Goal: Task Accomplishment & Management: Manage account settings

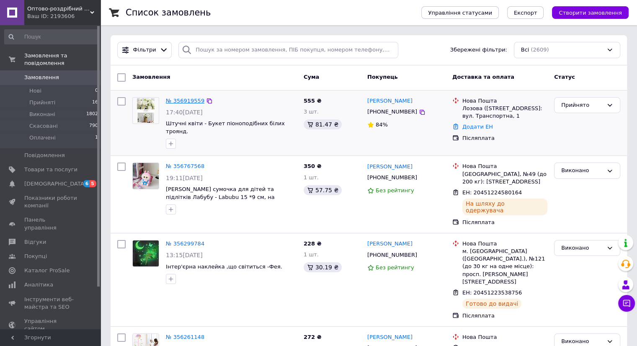
click at [184, 102] on link "№ 356919559" at bounding box center [185, 101] width 39 height 6
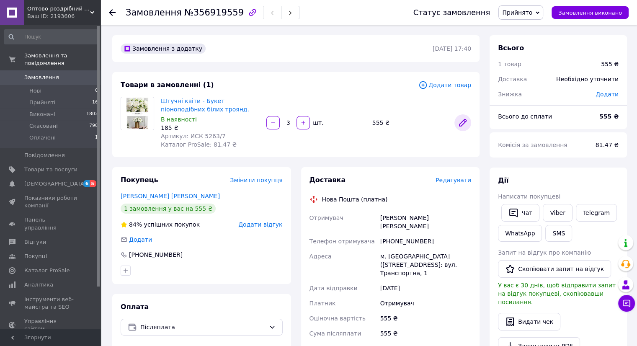
click at [463, 121] on icon at bounding box center [463, 122] width 7 height 7
click at [273, 122] on icon "button" at bounding box center [273, 123] width 6 height 6
type input "2"
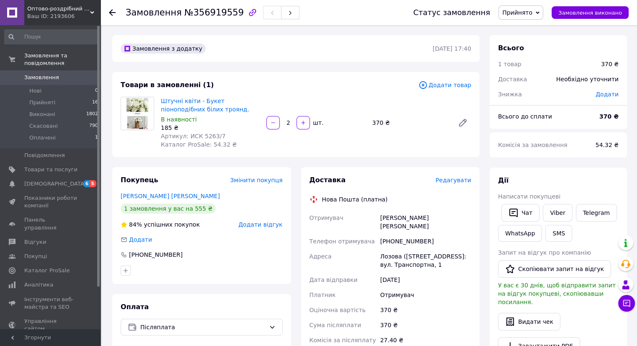
click at [438, 84] on span "Додати товар" at bounding box center [445, 84] width 53 height 9
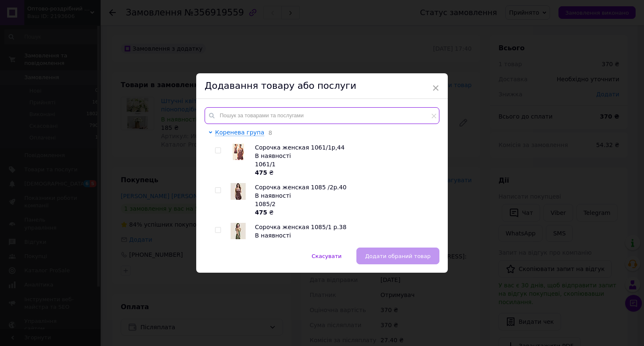
click at [224, 112] on input "text" at bounding box center [322, 115] width 235 height 17
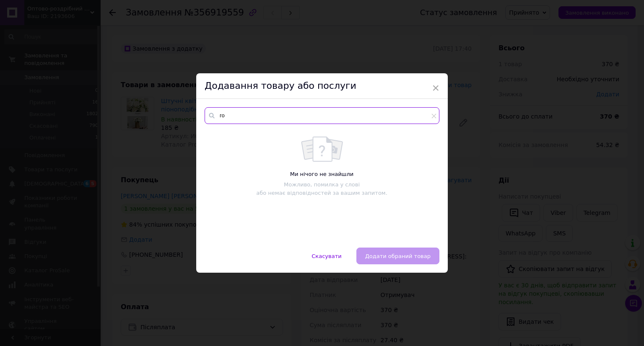
type input "г"
type input "щ"
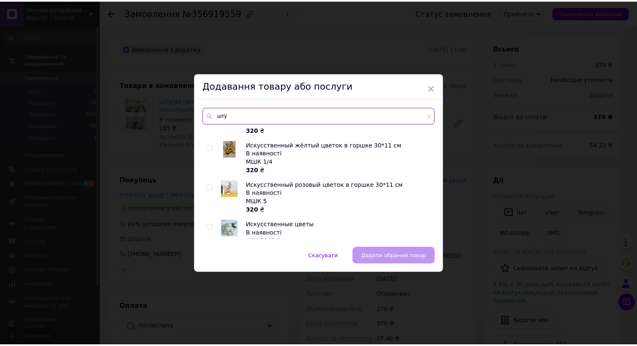
scroll to position [42, 0]
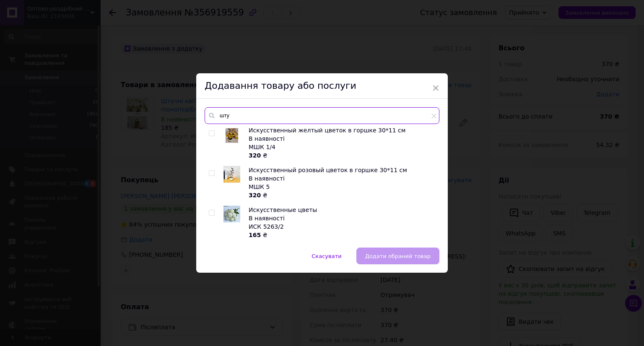
type input "шту"
click at [210, 213] on input "checkbox" at bounding box center [211, 212] width 5 height 5
checkbox input "true"
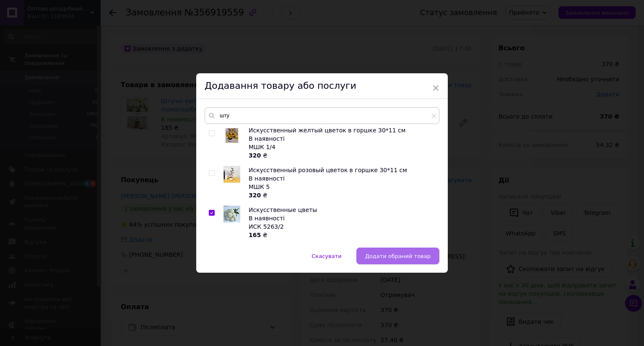
click at [399, 257] on span "Додати обраний товар" at bounding box center [397, 256] width 65 height 6
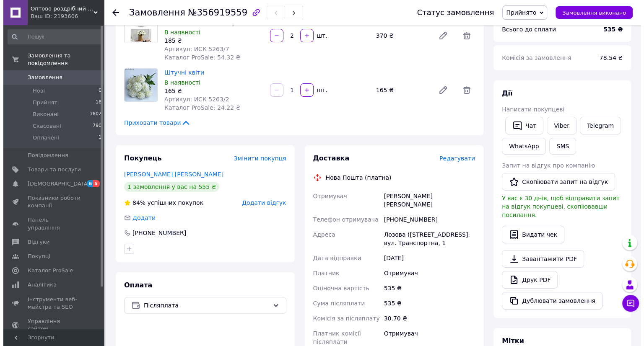
scroll to position [84, 0]
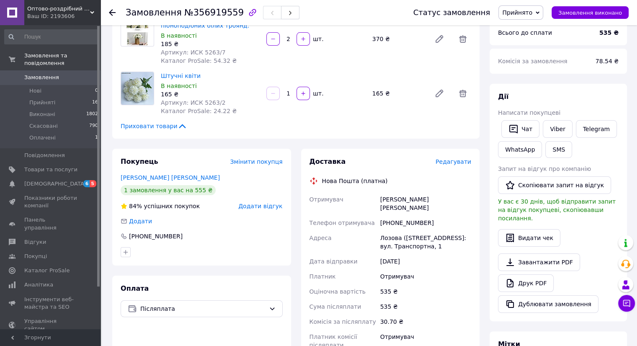
click at [447, 160] on span "Редагувати" at bounding box center [454, 161] width 36 height 7
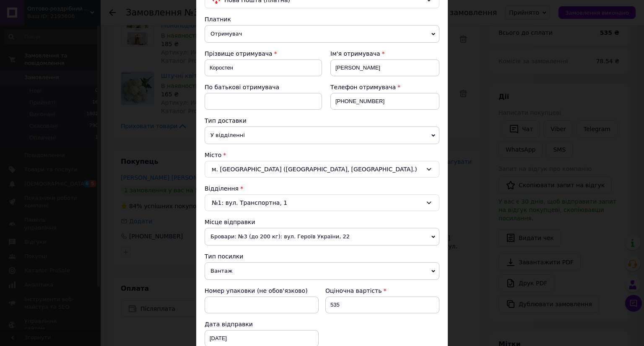
scroll to position [0, 0]
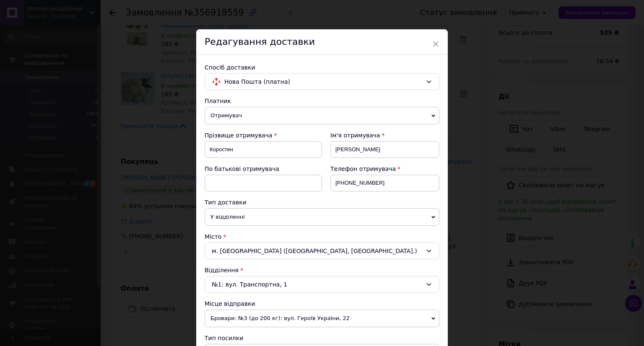
click at [433, 115] on icon at bounding box center [433, 115] width 4 height 3
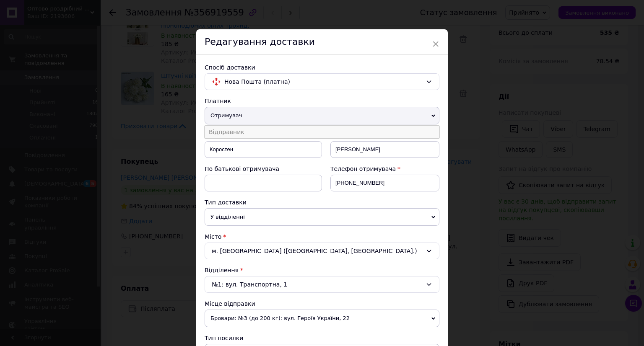
click at [236, 132] on li "Відправник" at bounding box center [322, 132] width 235 height 13
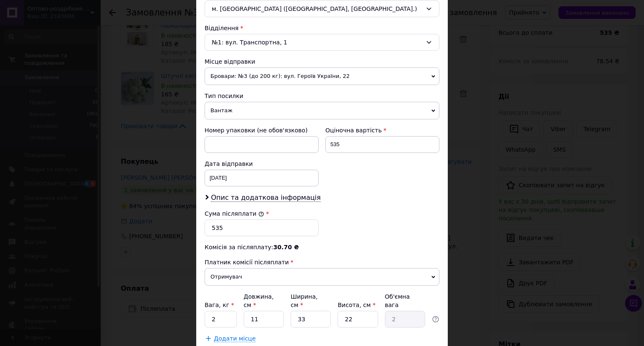
scroll to position [291, 0]
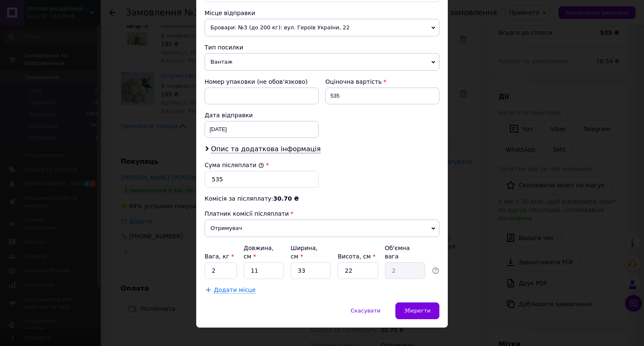
click at [433, 227] on icon at bounding box center [433, 228] width 4 height 3
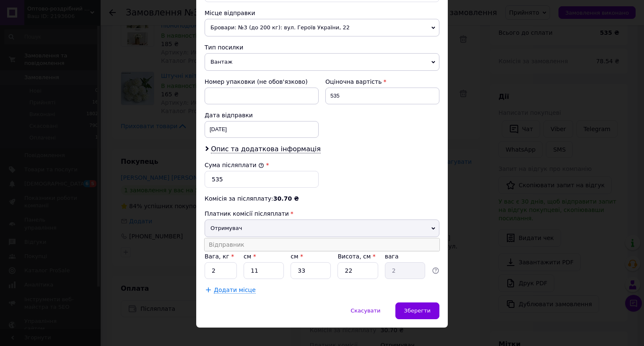
click at [240, 240] on li "Відправник" at bounding box center [322, 244] width 235 height 13
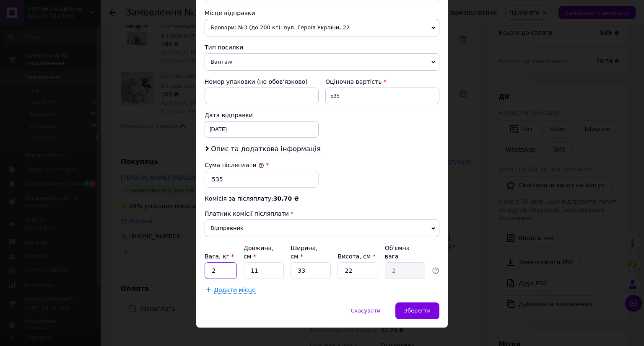
click at [216, 262] on input "2" at bounding box center [221, 270] width 32 height 17
type input "1"
click at [259, 262] on input "11" at bounding box center [264, 270] width 40 height 17
type input "1"
type input "0.18"
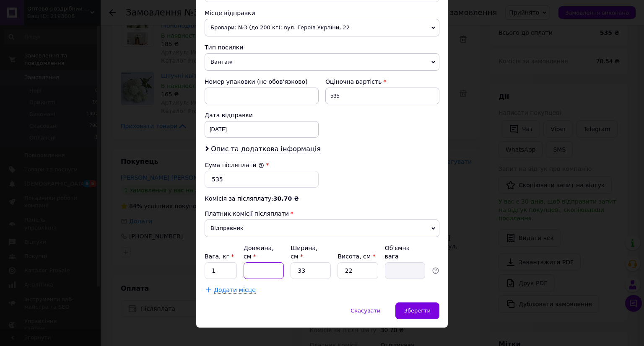
type input "3"
type input "0.54"
type input "30"
type input "5.45"
type input "3"
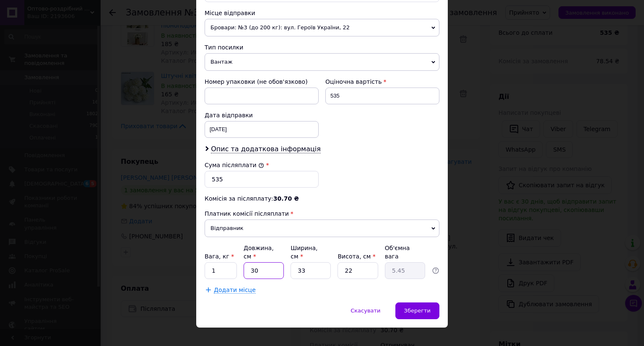
type input "0.54"
type input "2"
type input "0.36"
type input "25"
type input "4.54"
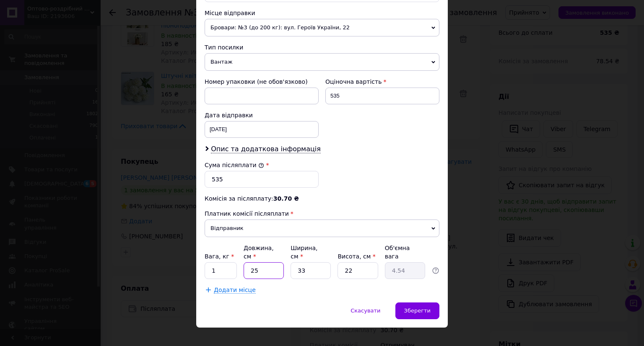
type input "25"
click at [305, 262] on input "33" at bounding box center [310, 270] width 40 height 17
type input "3"
type input "0.41"
type input "2"
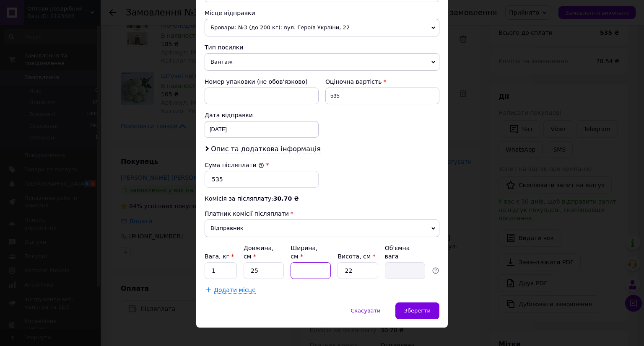
type input "0.28"
type input "25"
type input "3.44"
type input "25"
click at [215, 262] on input "1" at bounding box center [221, 270] width 32 height 17
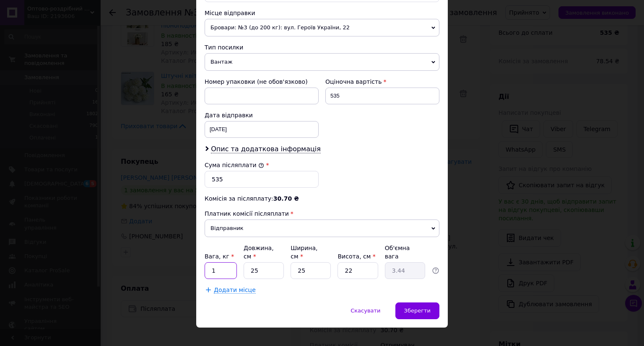
click at [215, 262] on input "1" at bounding box center [221, 270] width 32 height 17
click at [371, 167] on div "Сума післяплати * 535" at bounding box center [321, 175] width 241 height 34
click at [416, 308] on span "Зберегти" at bounding box center [417, 311] width 26 height 6
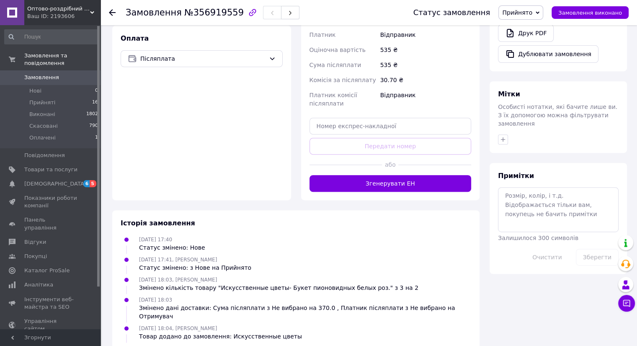
scroll to position [335, 0]
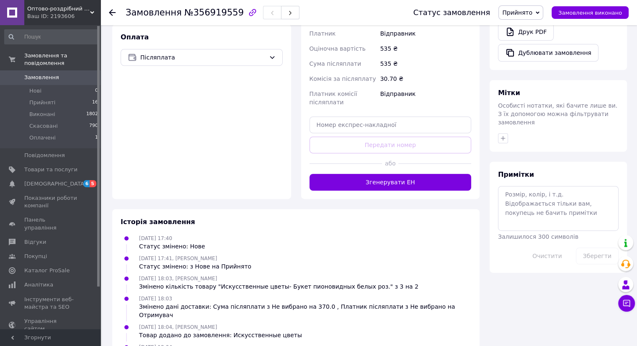
click at [379, 174] on button "Згенерувати ЕН" at bounding box center [391, 182] width 162 height 17
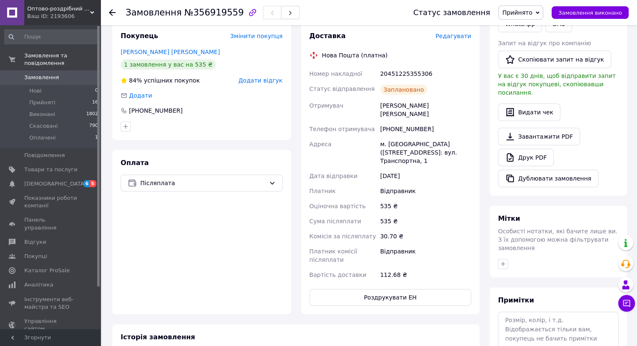
scroll to position [168, 0]
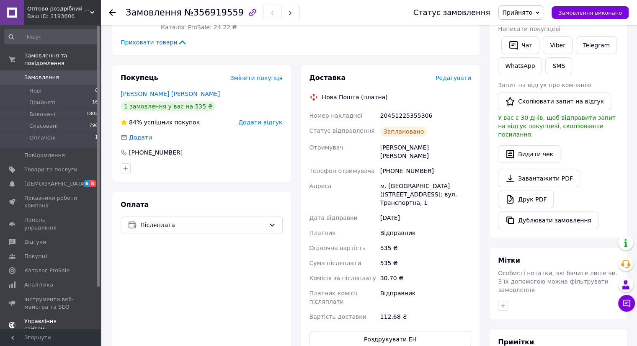
click at [35, 267] on span "Каталог ProSale" at bounding box center [46, 271] width 45 height 8
